Goal: Task Accomplishment & Management: Complete application form

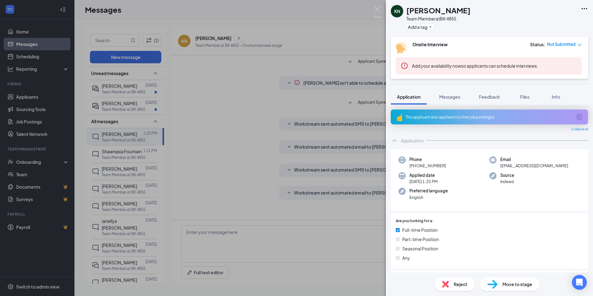
scroll to position [248, 0]
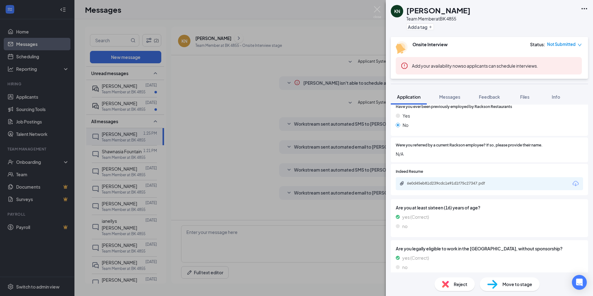
click at [510, 285] on span "Move to stage" at bounding box center [517, 284] width 30 height 7
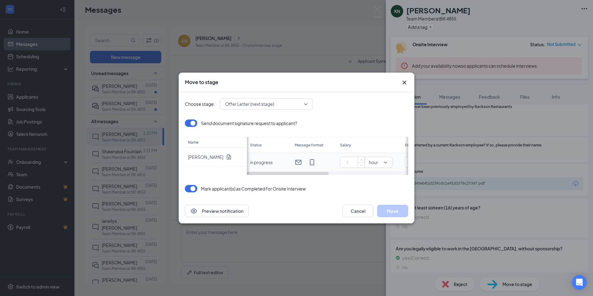
click at [351, 163] on input at bounding box center [354, 161] width 22 height 9
type input "16.75"
click at [393, 208] on button "Move" at bounding box center [392, 211] width 31 height 12
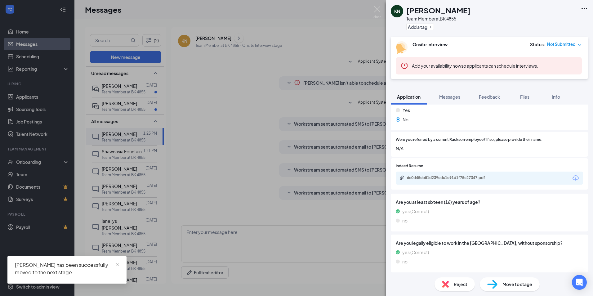
scroll to position [255, 0]
click at [509, 288] on div "Move to stage" at bounding box center [510, 284] width 60 height 14
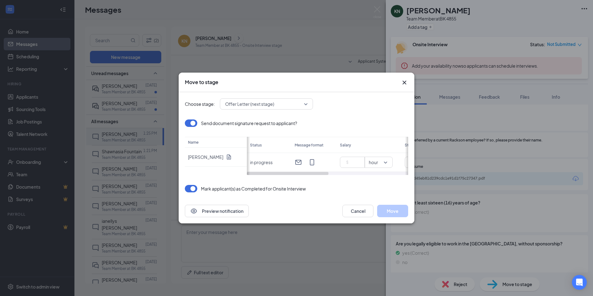
click at [406, 81] on icon "Cross" at bounding box center [404, 82] width 7 height 7
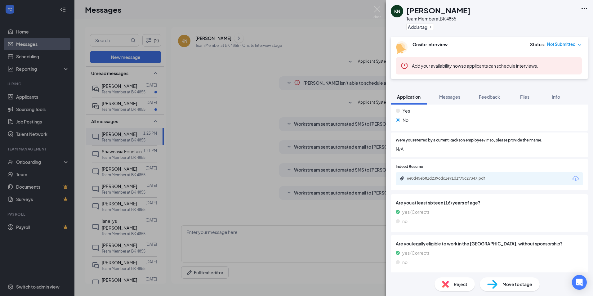
click at [524, 283] on span "Move to stage" at bounding box center [517, 284] width 30 height 7
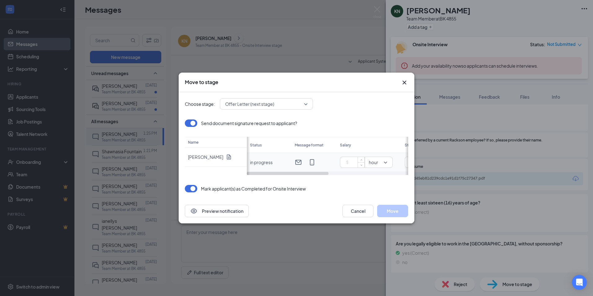
click at [353, 164] on input at bounding box center [354, 161] width 22 height 9
click at [298, 103] on span "Offer Letter (next stage)" at bounding box center [263, 103] width 77 height 9
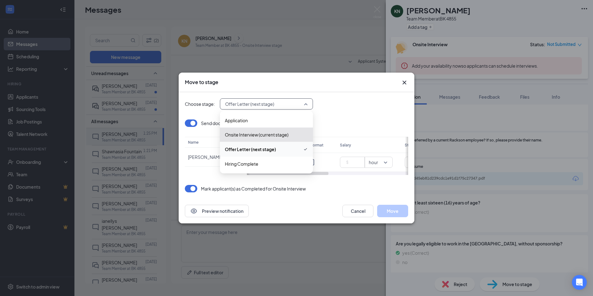
click at [261, 147] on span "Offer Letter (next stage)" at bounding box center [250, 149] width 51 height 7
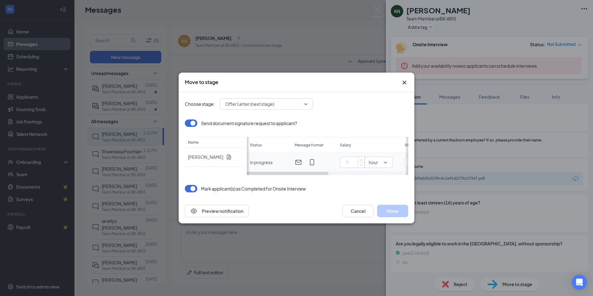
click at [357, 162] on input at bounding box center [354, 161] width 22 height 9
click at [385, 161] on span "hour" at bounding box center [379, 162] width 20 height 7
type input "16.5"
click at [376, 100] on span "hour" at bounding box center [374, 102] width 9 height 7
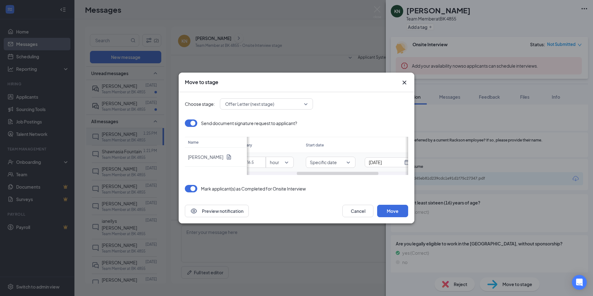
drag, startPoint x: 292, startPoint y: 173, endPoint x: 342, endPoint y: 170, distance: 50.4
click at [342, 170] on div "Status Message format Salary Start date Expires [DATE] Month dd yyyy in progres…" at bounding box center [327, 156] width 161 height 38
click at [347, 161] on span "Specific date" at bounding box center [330, 162] width 42 height 7
click at [322, 146] on span "Specific date" at bounding box center [324, 145] width 28 height 7
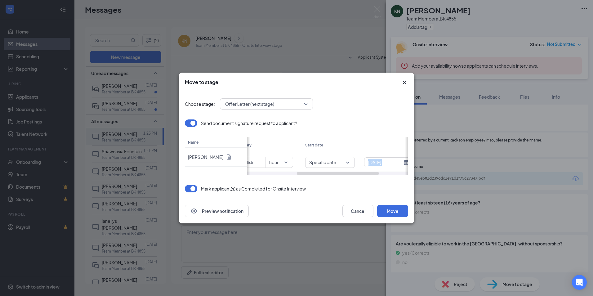
drag, startPoint x: 358, startPoint y: 171, endPoint x: 377, endPoint y: 172, distance: 18.7
click at [377, 172] on div "Status Message format Salary Start date Expires [DATE] Month dd yyyy in progres…" at bounding box center [327, 156] width 161 height 38
drag, startPoint x: 377, startPoint y: 172, endPoint x: 393, endPoint y: 172, distance: 16.4
click at [393, 172] on div at bounding box center [367, 173] width 82 height 3
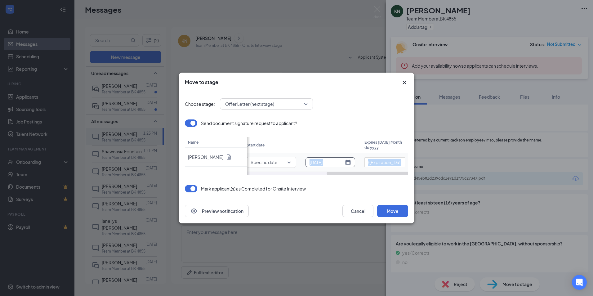
click at [348, 162] on div "[DATE]" at bounding box center [330, 162] width 42 height 7
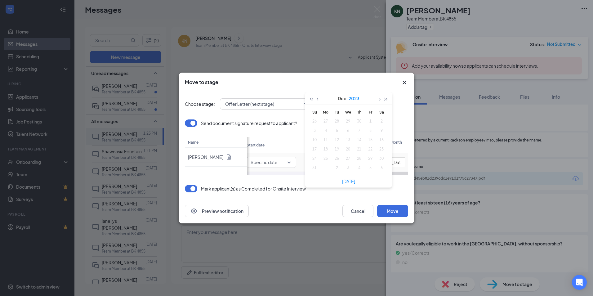
click at [357, 97] on button "2023" at bounding box center [353, 98] width 11 height 12
click at [319, 154] on div "2025" at bounding box center [321, 155] width 19 height 7
click at [320, 99] on button "button" at bounding box center [317, 98] width 7 height 12
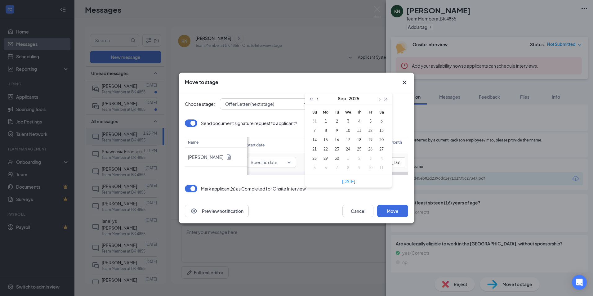
click at [320, 99] on button "button" at bounding box center [317, 98] width 7 height 12
click at [379, 99] on span "button" at bounding box center [378, 99] width 3 height 3
type input "[DATE]"
click at [337, 158] on div "26" at bounding box center [336, 158] width 7 height 7
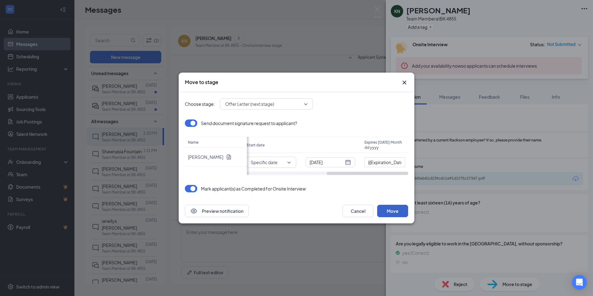
click at [393, 210] on button "Move" at bounding box center [392, 211] width 31 height 12
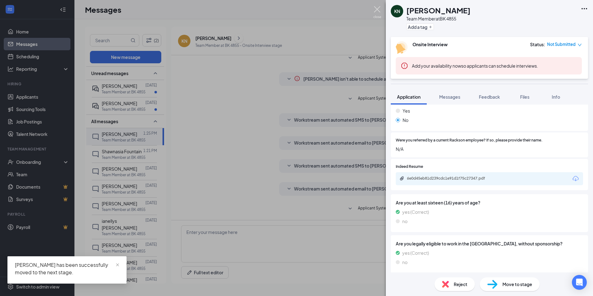
click at [375, 11] on img at bounding box center [377, 12] width 8 height 12
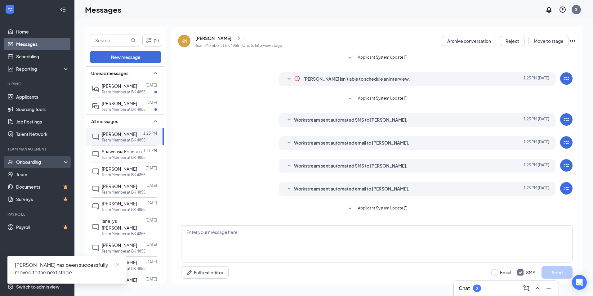
click at [21, 161] on div "Onboarding" at bounding box center [40, 162] width 48 height 6
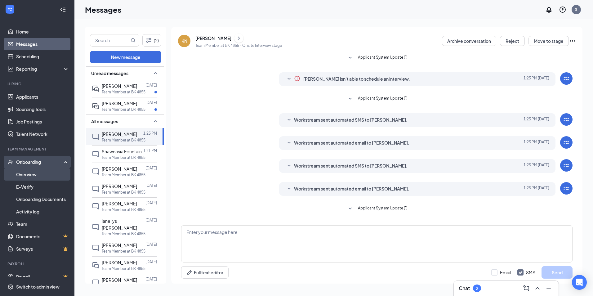
click at [23, 174] on link "Overview" at bounding box center [42, 174] width 53 height 12
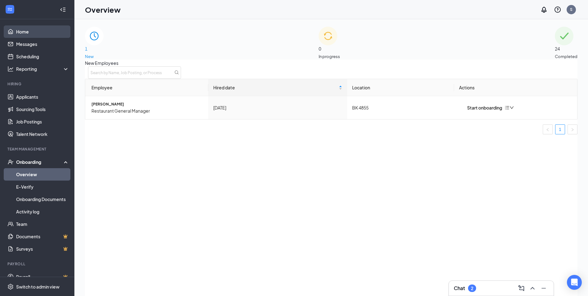
click at [24, 32] on link "Home" at bounding box center [42, 31] width 53 height 12
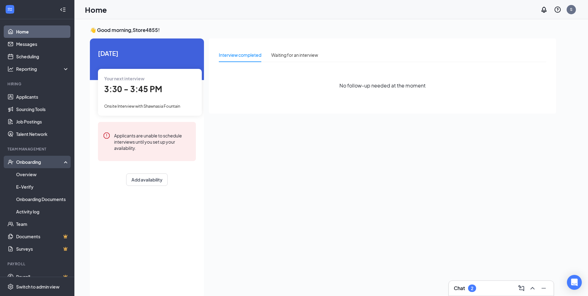
click at [20, 160] on div "Onboarding" at bounding box center [40, 162] width 48 height 6
click at [24, 171] on link "Overview" at bounding box center [42, 174] width 53 height 12
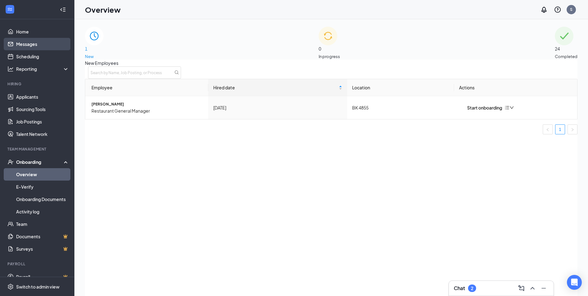
click at [30, 42] on link "Messages" at bounding box center [42, 44] width 53 height 12
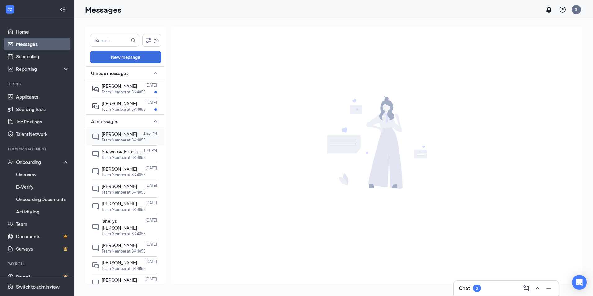
click at [118, 131] on span "[PERSON_NAME]" at bounding box center [119, 134] width 35 height 6
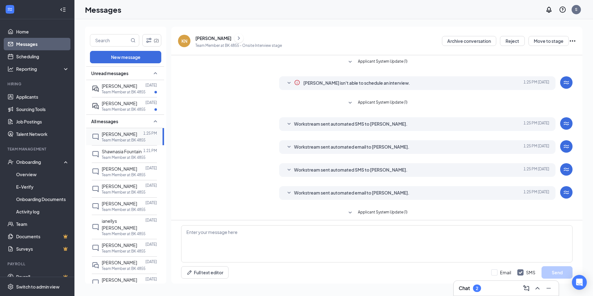
scroll to position [4, 0]
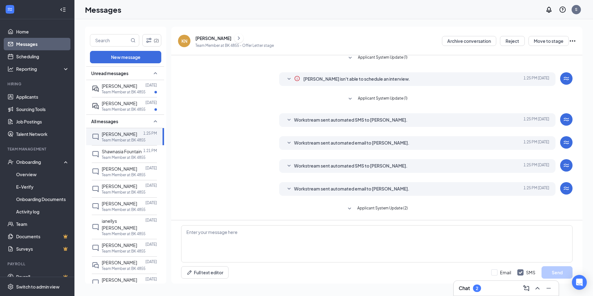
click at [26, 43] on link "Messages" at bounding box center [42, 44] width 53 height 12
click at [29, 173] on link "Overview" at bounding box center [42, 174] width 53 height 12
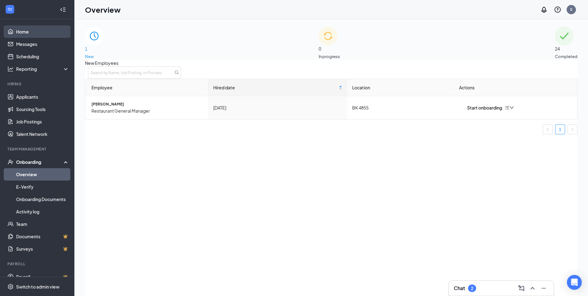
click at [24, 33] on link "Home" at bounding box center [42, 31] width 53 height 12
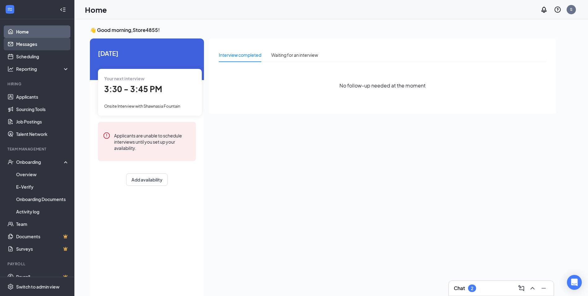
click at [24, 41] on link "Messages" at bounding box center [42, 44] width 53 height 12
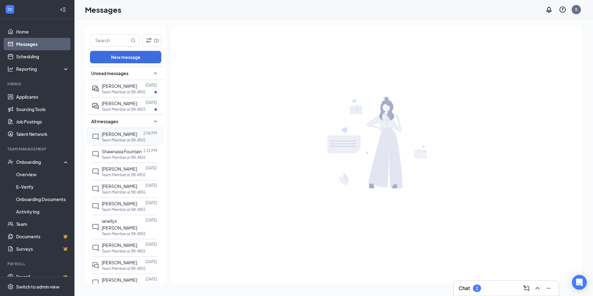
click at [118, 137] on div "[PERSON_NAME]" at bounding box center [119, 134] width 35 height 7
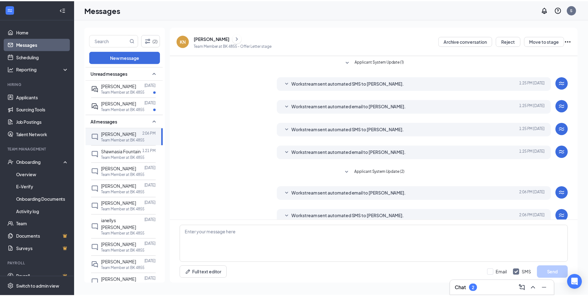
scroll to position [52, 0]
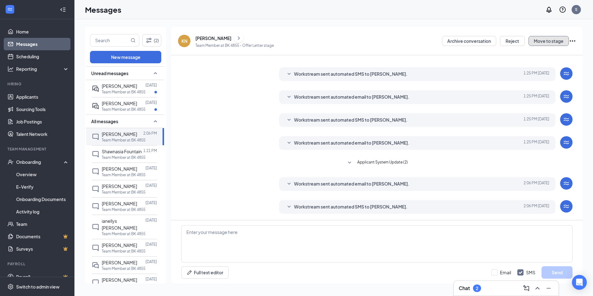
click at [546, 43] on button "Move to stage" at bounding box center [548, 41] width 40 height 10
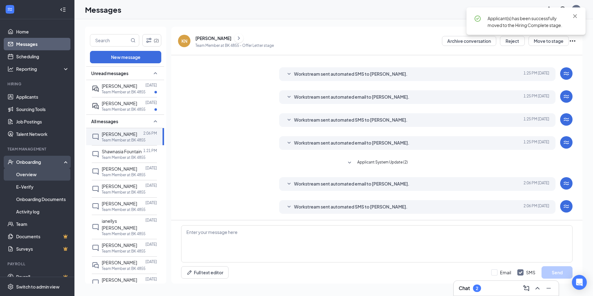
click at [22, 175] on link "Overview" at bounding box center [42, 174] width 53 height 12
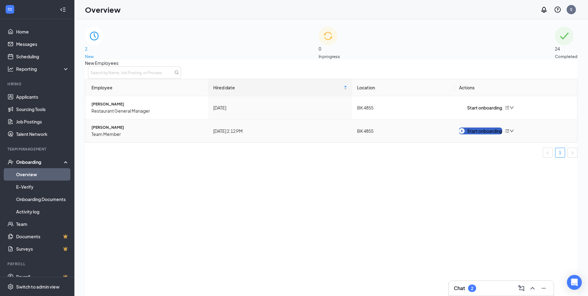
click at [480, 134] on div "Start onboarding" at bounding box center [480, 130] width 43 height 7
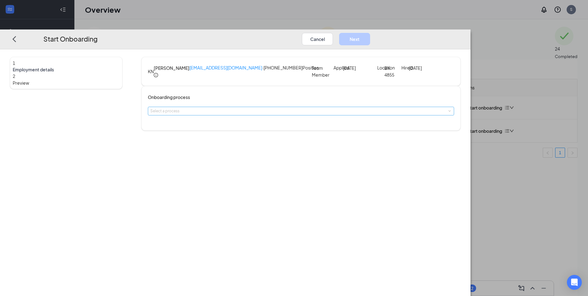
click at [299, 114] on div "Select a process" at bounding box center [299, 111] width 299 height 6
click at [269, 140] on li "Rackson Onboarding" at bounding box center [257, 138] width 102 height 11
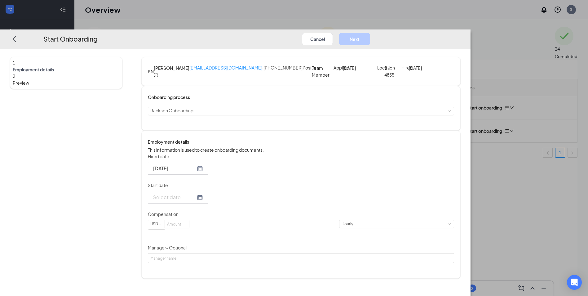
click at [203, 201] on div at bounding box center [178, 197] width 50 height 8
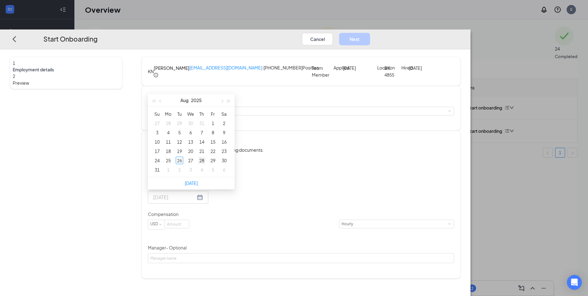
type input "[DATE]"
click at [206, 164] on div "28" at bounding box center [201, 160] width 7 height 7
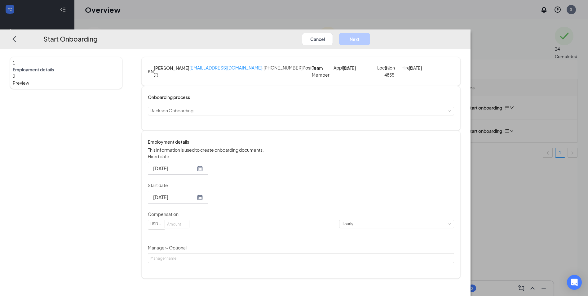
scroll to position [3, 0]
click at [189, 228] on input at bounding box center [177, 224] width 24 height 8
type input "16.5"
click at [327, 259] on div "Hired date [DATE] Start date [DATE] [DATE] Su Mo Tu We Th Fr Sa 27 28 29 30 31 …" at bounding box center [301, 208] width 306 height 110
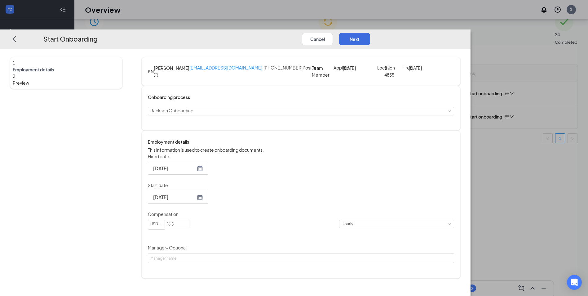
scroll to position [28, 0]
click at [370, 33] on button "Next" at bounding box center [354, 39] width 31 height 12
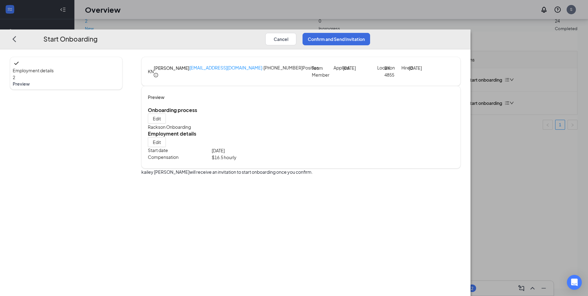
scroll to position [0, 0]
click at [370, 33] on button "Confirm and Send Invitation" at bounding box center [337, 39] width 68 height 12
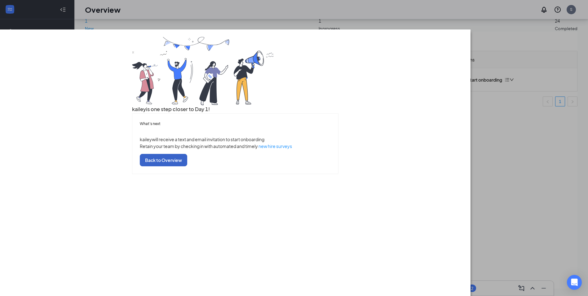
click at [187, 166] on button "Back to Overview" at bounding box center [163, 160] width 47 height 12
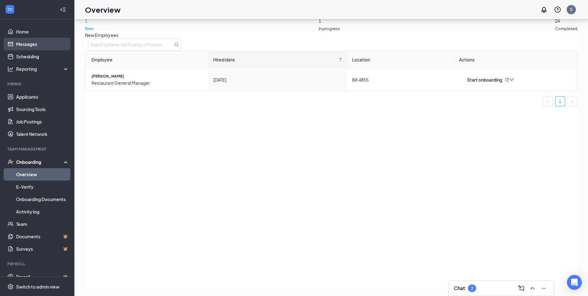
click at [25, 44] on link "Messages" at bounding box center [42, 44] width 53 height 12
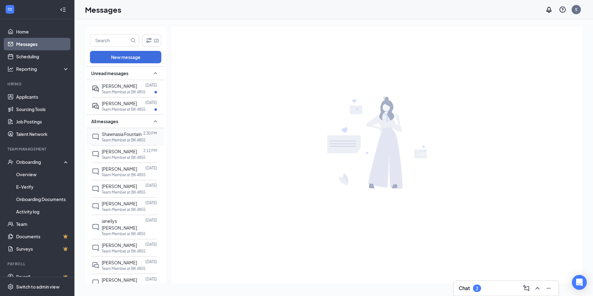
click at [129, 143] on p "Team Member at BK 4855" at bounding box center [124, 139] width 44 height 5
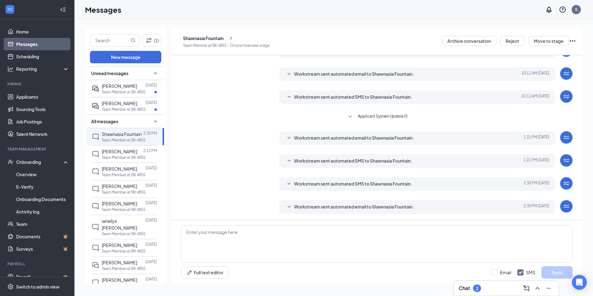
scroll to position [75, 0]
click at [221, 39] on div "Shawnasia Fountain" at bounding box center [203, 38] width 41 height 6
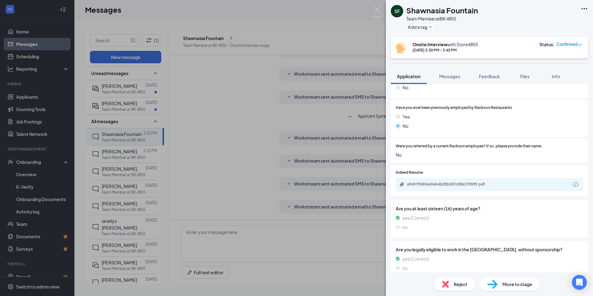
scroll to position [235, 0]
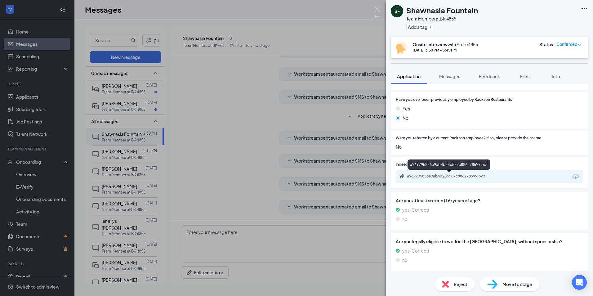
click at [467, 177] on div "a969795856e9ab4b28b587c886278599.pdf" at bounding box center [450, 176] width 87 height 5
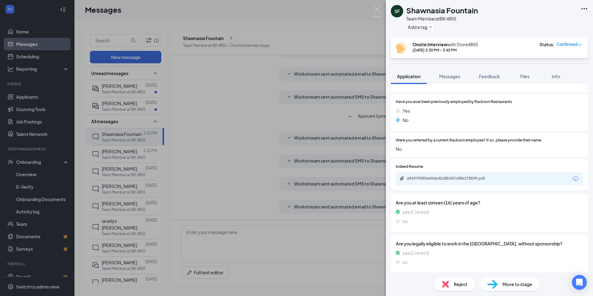
click at [507, 285] on span "Move to stage" at bounding box center [517, 284] width 30 height 7
type input "16.35"
drag, startPoint x: 301, startPoint y: 173, endPoint x: 361, endPoint y: 172, distance: 59.8
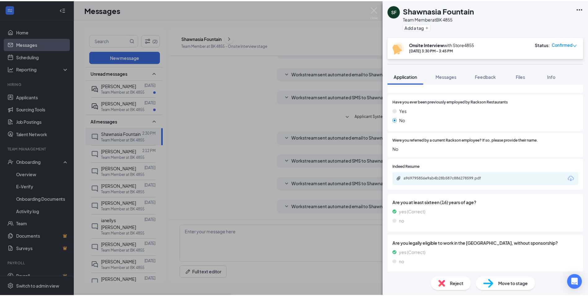
scroll to position [0, 158]
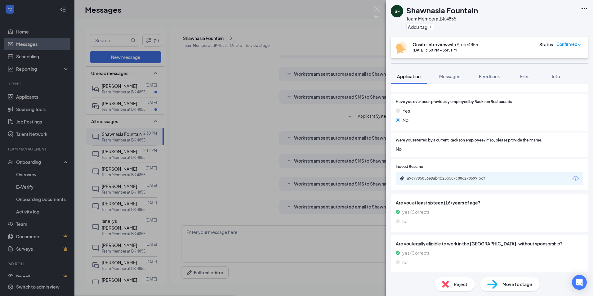
drag, startPoint x: 335, startPoint y: 172, endPoint x: 380, endPoint y: 171, distance: 45.6
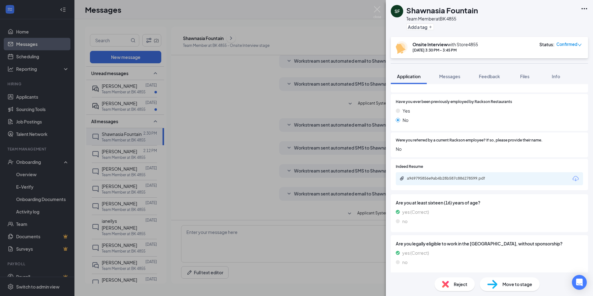
click at [224, 150] on div "SF Shawnasia Fountain Team Member at BK 4855 Add a tag Onsite Interview with St…" at bounding box center [296, 148] width 593 height 296
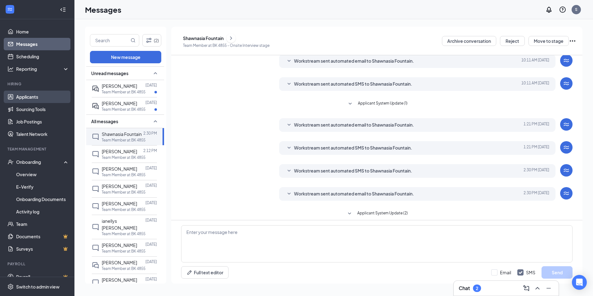
click at [28, 95] on link "Applicants" at bounding box center [42, 97] width 53 height 12
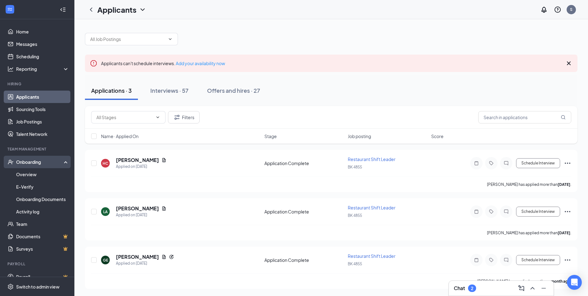
click at [36, 164] on div "Onboarding" at bounding box center [40, 162] width 48 height 6
click at [34, 163] on div "Onboarding" at bounding box center [40, 162] width 48 height 6
click at [167, 93] on div "Interviews · 57" at bounding box center [169, 90] width 38 height 8
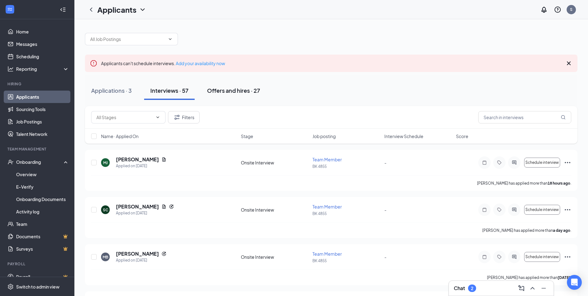
click at [214, 89] on div "Offers and hires · 27" at bounding box center [233, 90] width 53 height 8
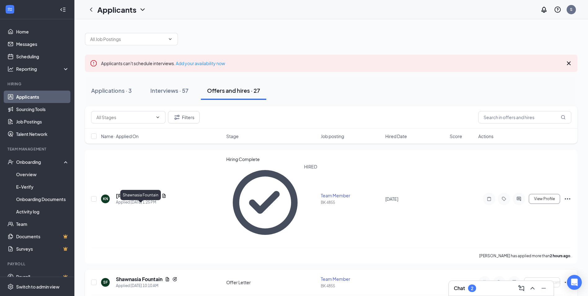
click at [151, 276] on h5 "Shawnasia Fountain" at bounding box center [139, 279] width 47 height 7
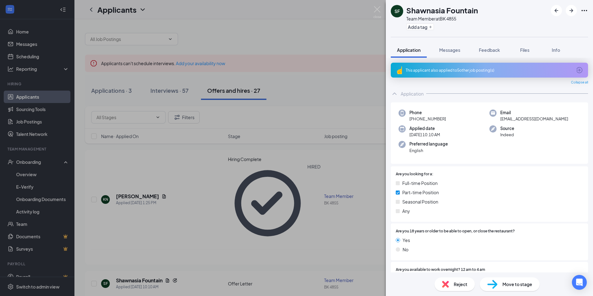
click at [511, 284] on span "Move to stage" at bounding box center [517, 284] width 30 height 7
click at [311, 188] on div "SF Shawnasia Fountain Team Member at BK 4855 Add a tag Application Messages Fee…" at bounding box center [296, 148] width 593 height 296
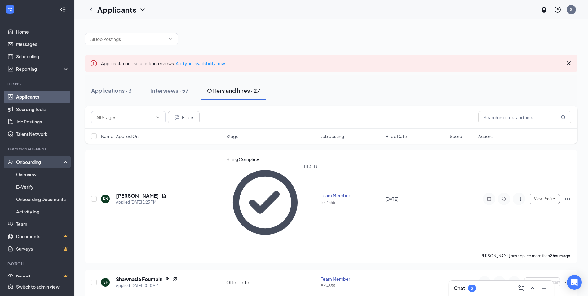
click at [41, 163] on div "Onboarding" at bounding box center [40, 162] width 48 height 6
click at [41, 166] on div "Onboarding" at bounding box center [37, 162] width 74 height 12
click at [32, 162] on div "Onboarding" at bounding box center [40, 162] width 48 height 6
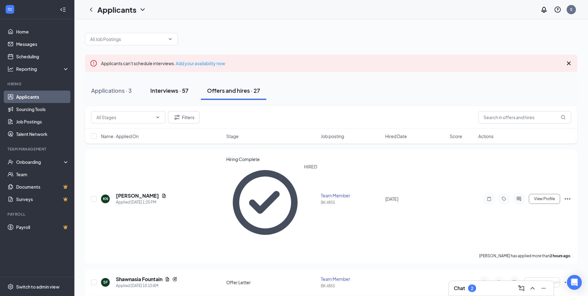
click at [162, 90] on div "Interviews · 57" at bounding box center [169, 90] width 38 height 8
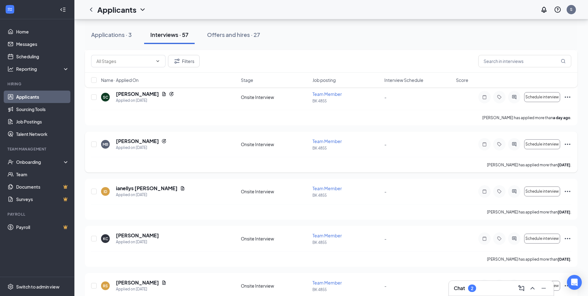
scroll to position [186, 0]
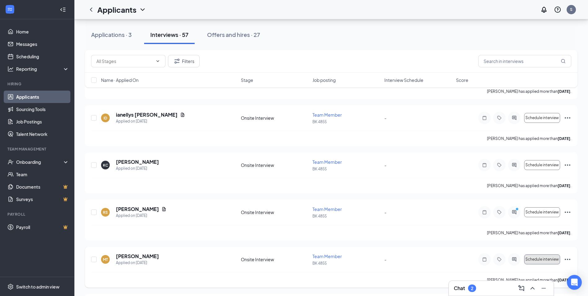
click at [545, 257] on span "Schedule interview" at bounding box center [542, 259] width 33 height 4
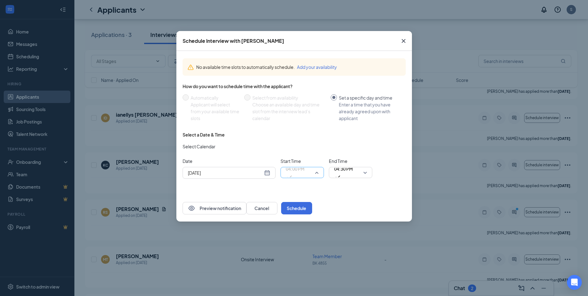
click at [304, 168] on span "04:00 PM" at bounding box center [295, 172] width 19 height 17
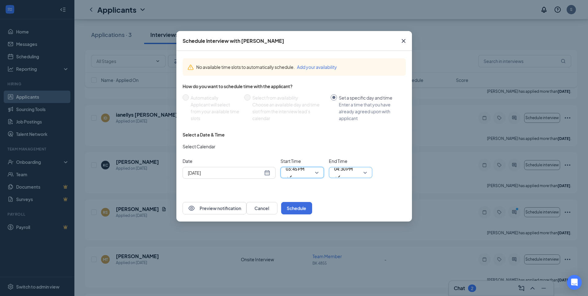
click at [353, 173] on span "04:30 PM" at bounding box center [343, 172] width 19 height 17
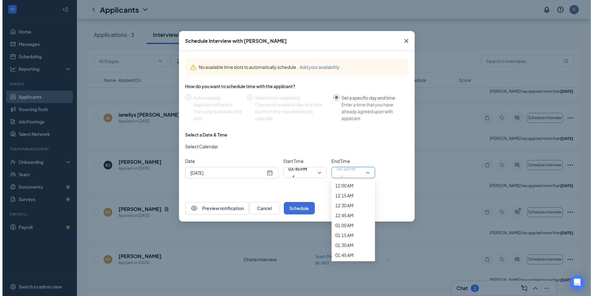
scroll to position [877, 0]
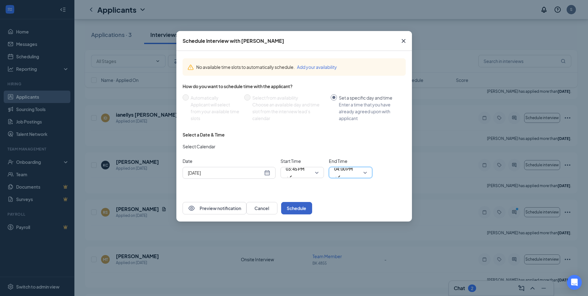
click at [312, 207] on button "Schedule" at bounding box center [296, 208] width 31 height 12
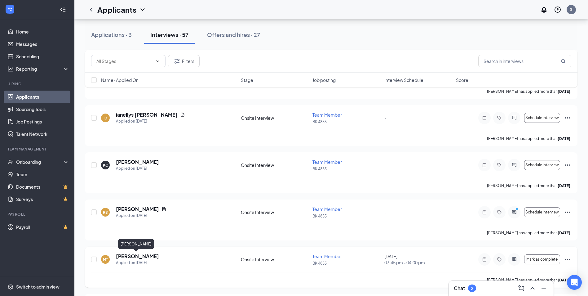
click at [132, 253] on h5 "[PERSON_NAME]" at bounding box center [137, 256] width 43 height 7
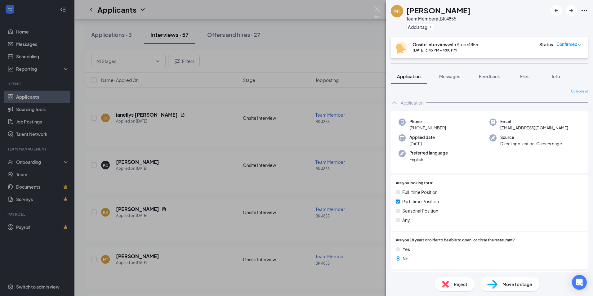
click at [480, 132] on div "Phone [PHONE_NUMBER] Email [EMAIL_ADDRESS][DOMAIN_NAME] Applied date [DATE] Sou…" at bounding box center [489, 142] width 197 height 62
drag, startPoint x: 495, startPoint y: 138, endPoint x: 490, endPoint y: 138, distance: 5.0
click at [490, 138] on div "Source Direct application, Careers page" at bounding box center [534, 140] width 91 height 13
click at [490, 137] on img at bounding box center [492, 137] width 7 height 7
click at [502, 136] on span "Source" at bounding box center [531, 137] width 62 height 6
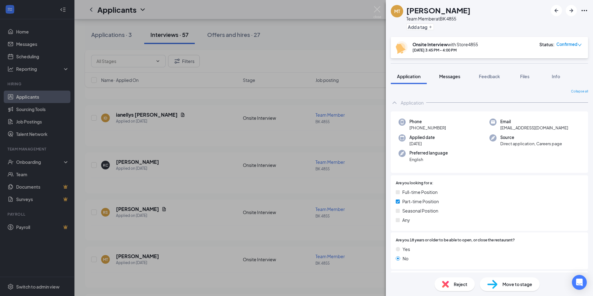
click at [455, 72] on button "Messages" at bounding box center [449, 77] width 33 height 16
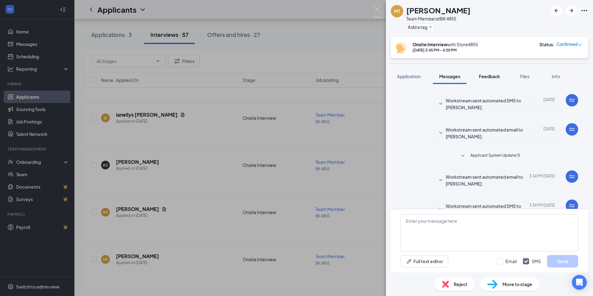
scroll to position [138, 0]
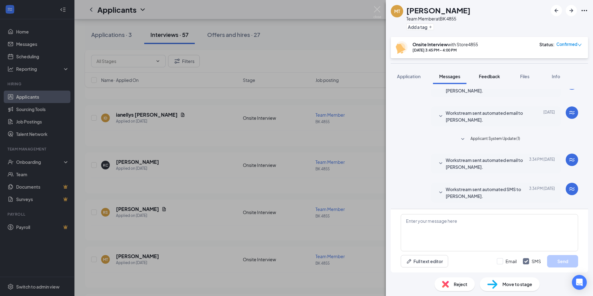
click at [488, 78] on span "Feedback" at bounding box center [489, 76] width 21 height 6
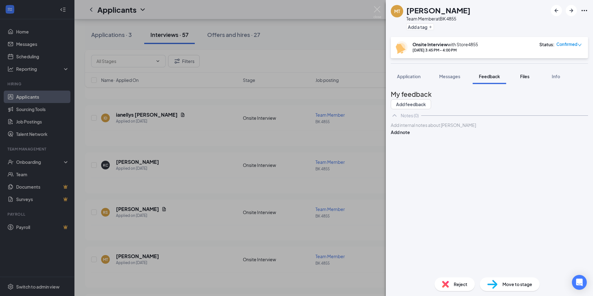
click at [524, 75] on span "Files" at bounding box center [524, 76] width 9 height 6
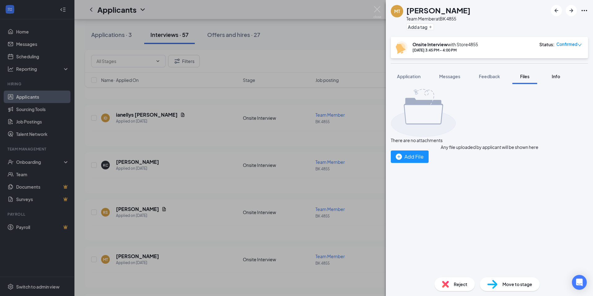
click at [553, 74] on span "Info" at bounding box center [556, 76] width 8 height 6
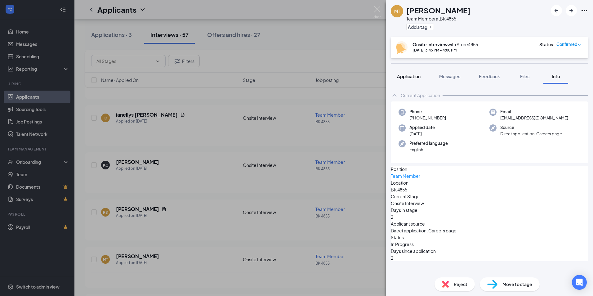
click at [418, 77] on span "Application" at bounding box center [409, 76] width 24 height 6
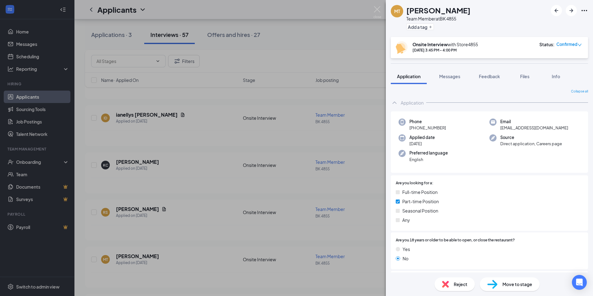
click at [215, 185] on div "MT [PERSON_NAME] Team Member at BK 4855 Add a tag Onsite Interview with Store48…" at bounding box center [296, 148] width 593 height 296
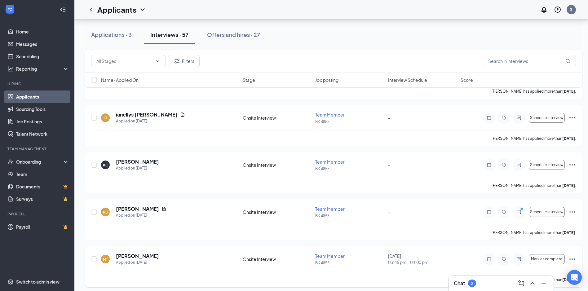
click at [331, 257] on span "Team Member" at bounding box center [329, 256] width 29 height 6
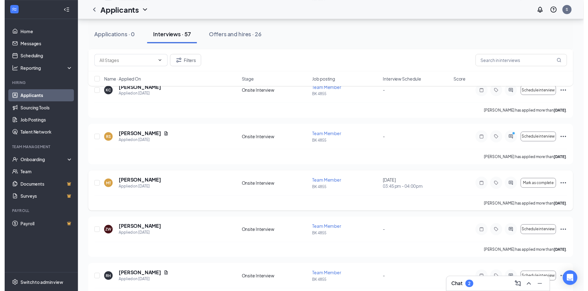
scroll to position [279, 0]
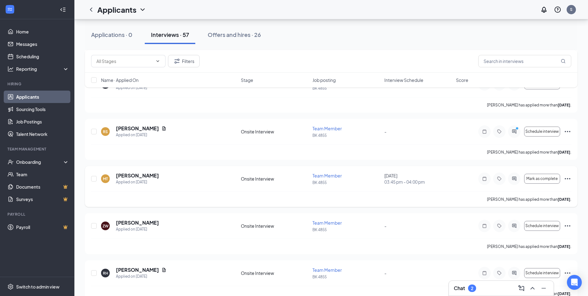
click at [105, 178] on div "MT" at bounding box center [105, 178] width 5 height 5
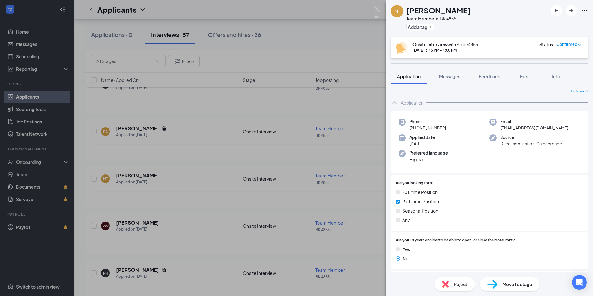
click at [124, 175] on div "MT [PERSON_NAME] Team Member at BK 4855 Add a tag Onsite Interview with Store48…" at bounding box center [296, 148] width 593 height 296
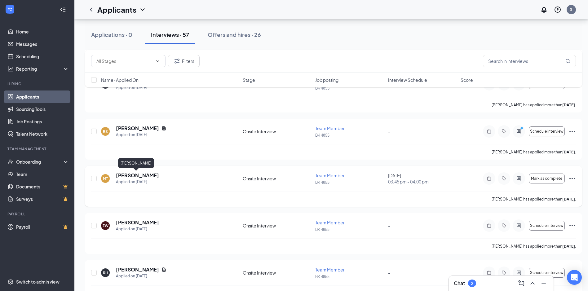
click at [132, 174] on h5 "[PERSON_NAME]" at bounding box center [137, 175] width 43 height 7
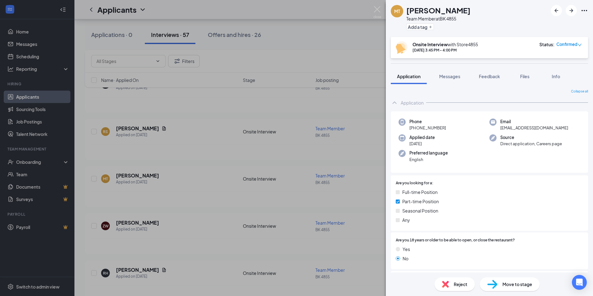
click at [587, 12] on icon "Ellipses" at bounding box center [583, 10] width 7 height 7
click at [556, 25] on link "View full application" at bounding box center [537, 21] width 40 height 7
click at [286, 38] on div "MT [PERSON_NAME] Team Member at BK 4855 Add a tag Onsite Interview with Store48…" at bounding box center [296, 148] width 593 height 296
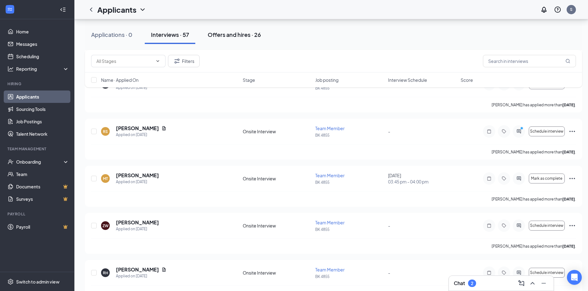
click at [248, 35] on div "Offers and hires · 26" at bounding box center [234, 35] width 53 height 8
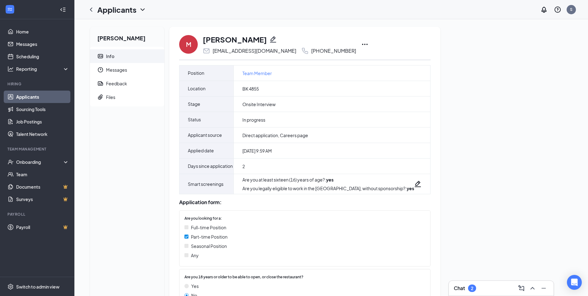
click at [361, 42] on icon "Ellipses" at bounding box center [364, 44] width 7 height 7
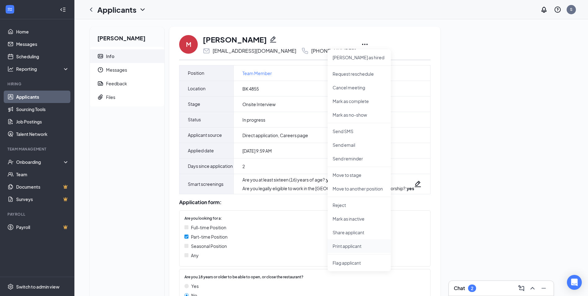
click at [356, 247] on p "Print applicant" at bounding box center [359, 246] width 53 height 6
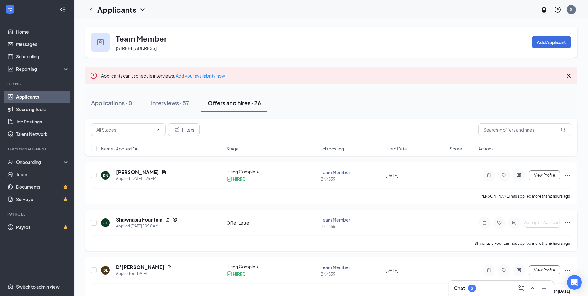
click at [440, 226] on div "SF Shawnasia Fountain Applied Today 10:10 AM Offer Letter Team Member BK 4855 W…" at bounding box center [331, 225] width 480 height 19
click at [42, 161] on div "Onboarding" at bounding box center [40, 162] width 48 height 6
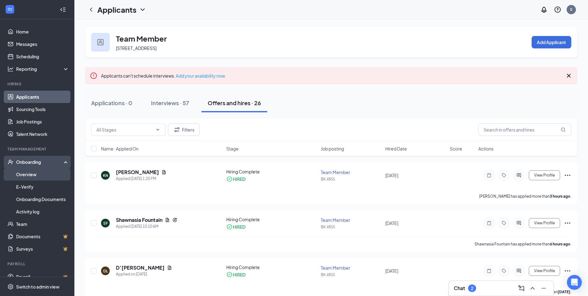
click at [34, 173] on link "Overview" at bounding box center [42, 174] width 53 height 12
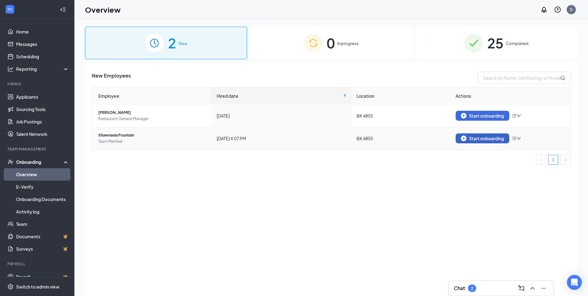
click at [501, 140] on div "Start onboarding" at bounding box center [482, 138] width 43 height 6
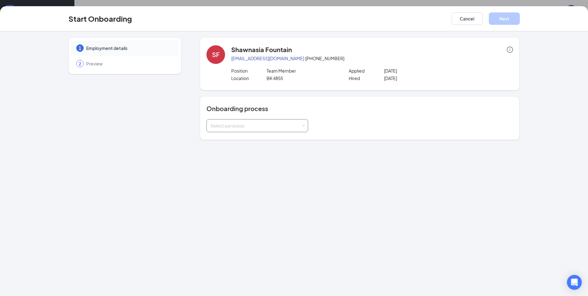
click at [252, 123] on div "Select a process" at bounding box center [256, 125] width 91 height 6
click at [244, 140] on span "Rackson Onboarding" at bounding box center [230, 139] width 43 height 6
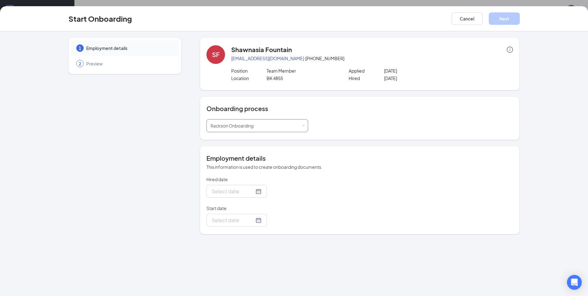
type input "[DATE]"
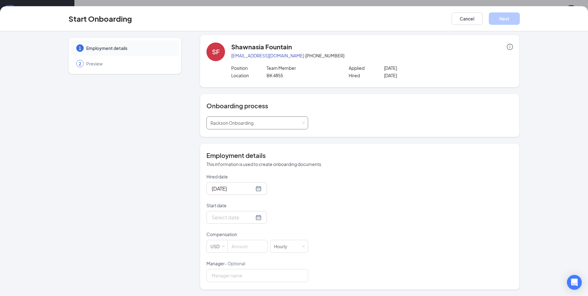
scroll to position [3, 0]
click at [252, 220] on div at bounding box center [237, 217] width 50 height 8
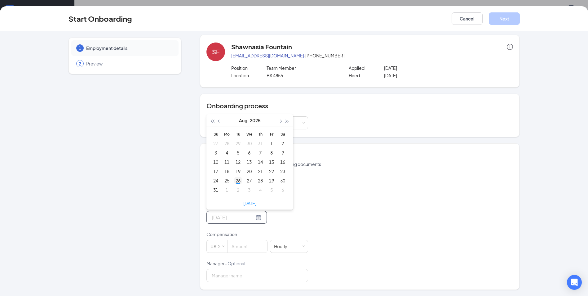
type input "[DATE]"
click at [236, 180] on div "26" at bounding box center [237, 180] width 7 height 7
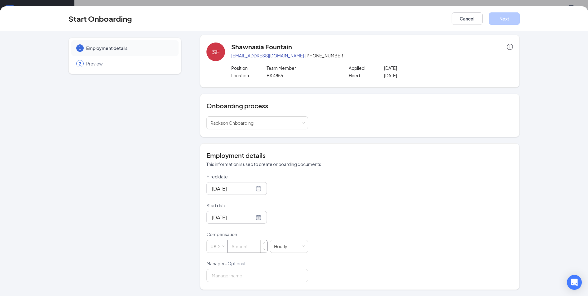
click at [255, 248] on input at bounding box center [247, 246] width 39 height 12
type input "16.35"
click at [372, 221] on div "Hired date Aug 26, 2025 Start date Aug 26, 2025 Aug 2025 Su Mo Tu We Th Fr Sa 2…" at bounding box center [359, 227] width 307 height 109
click at [501, 19] on button "Next" at bounding box center [504, 18] width 31 height 12
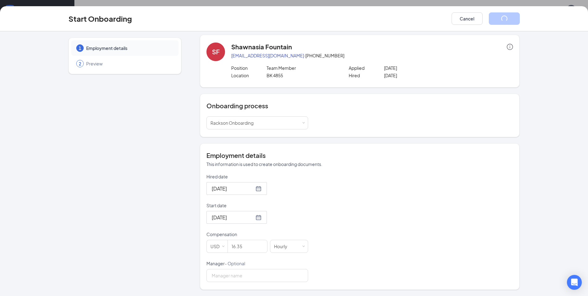
scroll to position [0, 0]
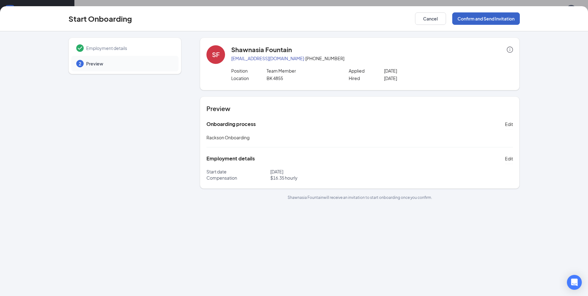
click at [487, 19] on button "Confirm and Send Invitation" at bounding box center [486, 18] width 68 height 12
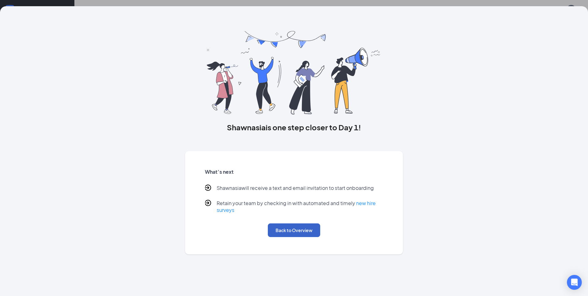
click at [313, 231] on button "Back to Overview" at bounding box center [294, 230] width 52 height 14
